Goal: Task Accomplishment & Management: Use online tool/utility

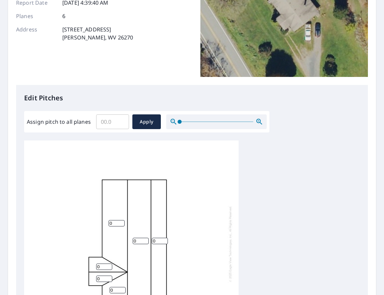
scroll to position [126, 0]
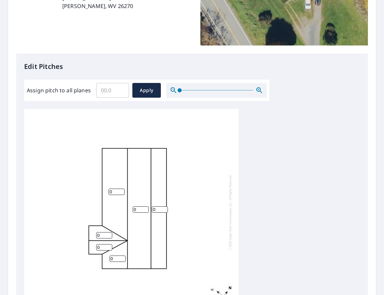
drag, startPoint x: 104, startPoint y: 231, endPoint x: 85, endPoint y: 229, distance: 19.6
click at [96, 232] on input "0" at bounding box center [104, 235] width 16 height 6
type input "4"
drag, startPoint x: 102, startPoint y: 242, endPoint x: 80, endPoint y: 241, distance: 22.2
click at [80, 241] on div "0 0 0 0 4 0" at bounding box center [131, 212] width 214 height 210
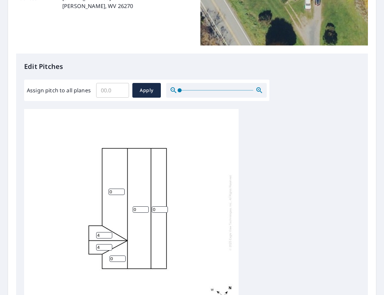
type input "4"
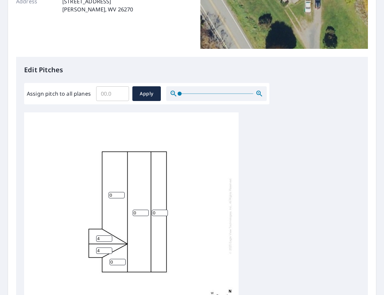
scroll to position [125, 0]
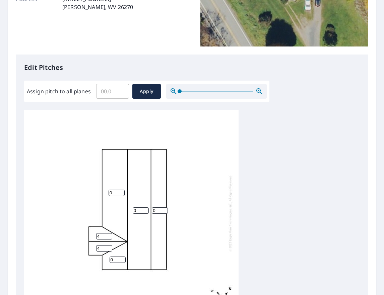
drag, startPoint x: 116, startPoint y: 187, endPoint x: 81, endPoint y: 182, distance: 35.8
click at [81, 182] on div "0 0 0 0 4 4" at bounding box center [131, 213] width 214 height 210
type input "4"
click at [128, 205] on div "0 4 0 0 4 4" at bounding box center [131, 213] width 214 height 210
type input "4"
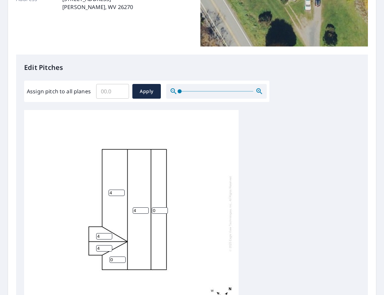
click at [165, 208] on input "0" at bounding box center [160, 211] width 16 height 6
type input "3"
drag, startPoint x: 115, startPoint y: 254, endPoint x: 96, endPoint y: 253, distance: 19.1
click at [95, 253] on div "4 4 3 0 4 4" at bounding box center [131, 213] width 214 height 210
type input "4"
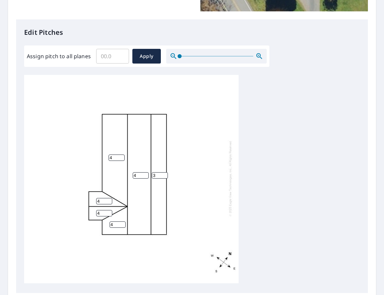
scroll to position [240, 0]
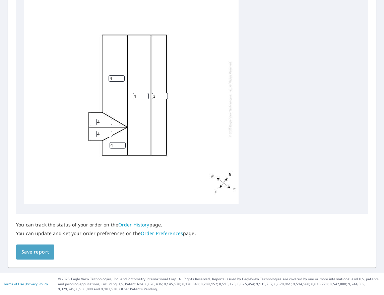
click at [46, 246] on button "Save report" at bounding box center [35, 252] width 38 height 15
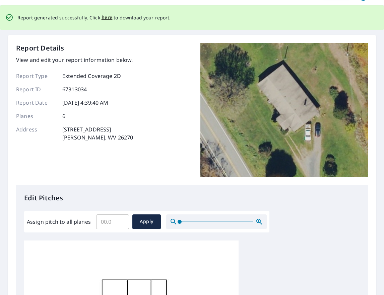
scroll to position [0, 0]
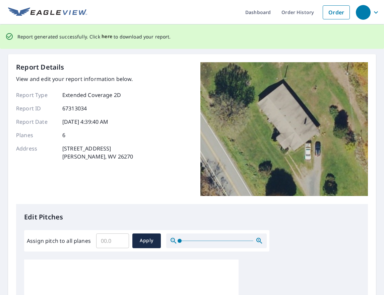
click at [105, 36] on span "here" at bounding box center [106, 36] width 11 height 8
